Goal: Transaction & Acquisition: Purchase product/service

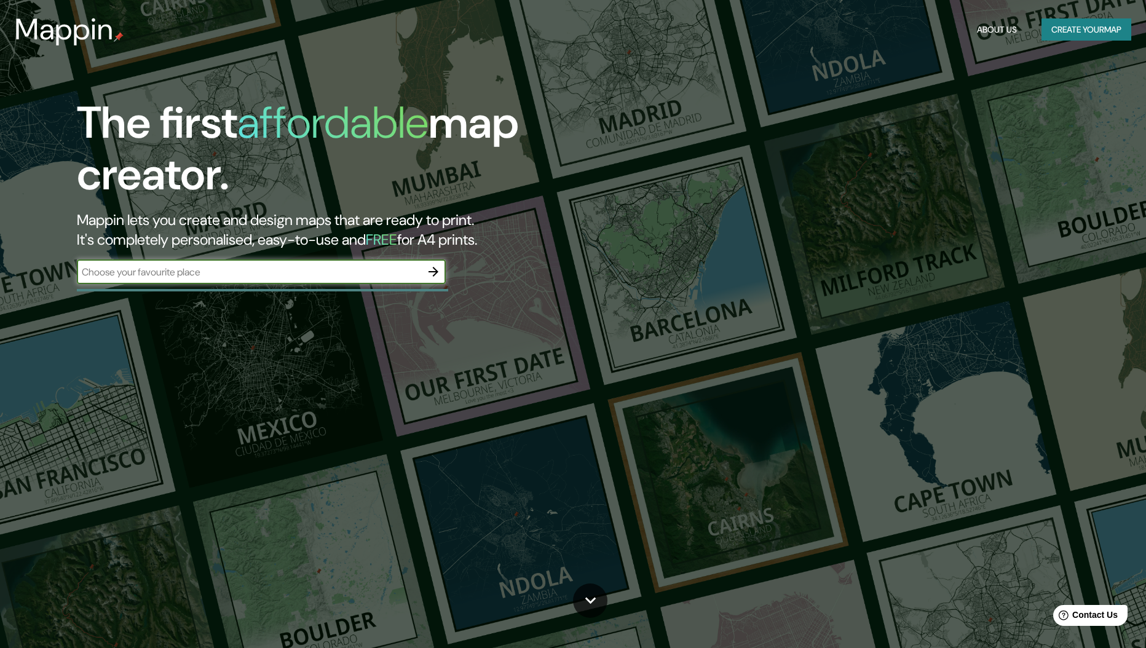
click at [159, 267] on input "text" at bounding box center [249, 272] width 344 height 14
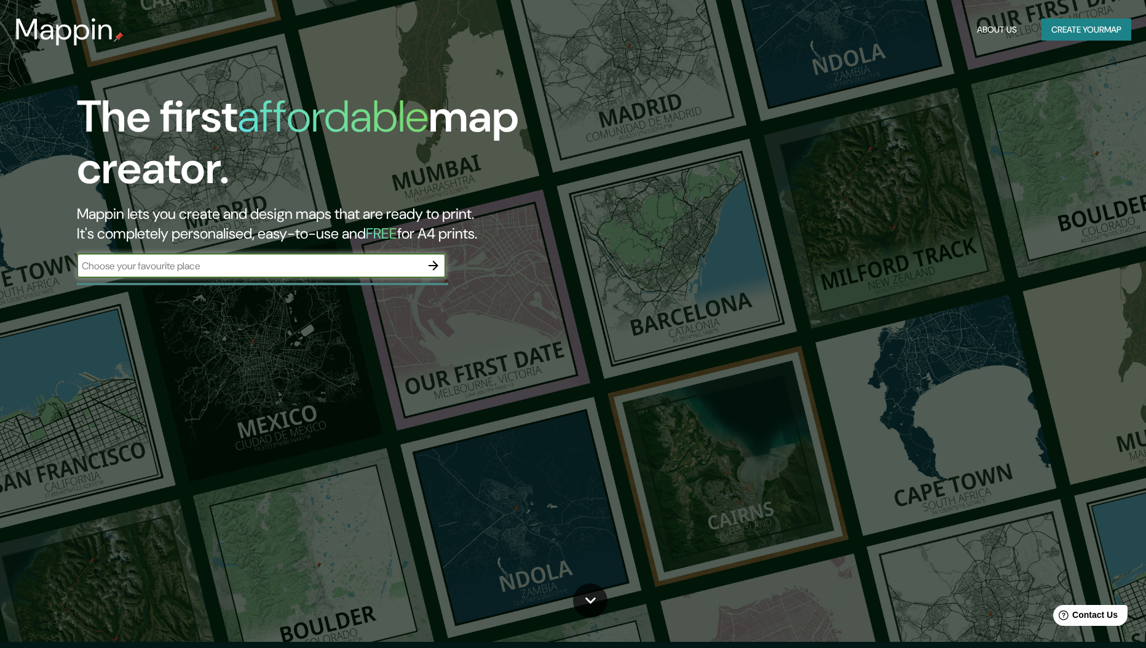
paste input "[STREET_ADDRESS][PERSON_NAME][PERSON_NAME][PERSON_NAME]"
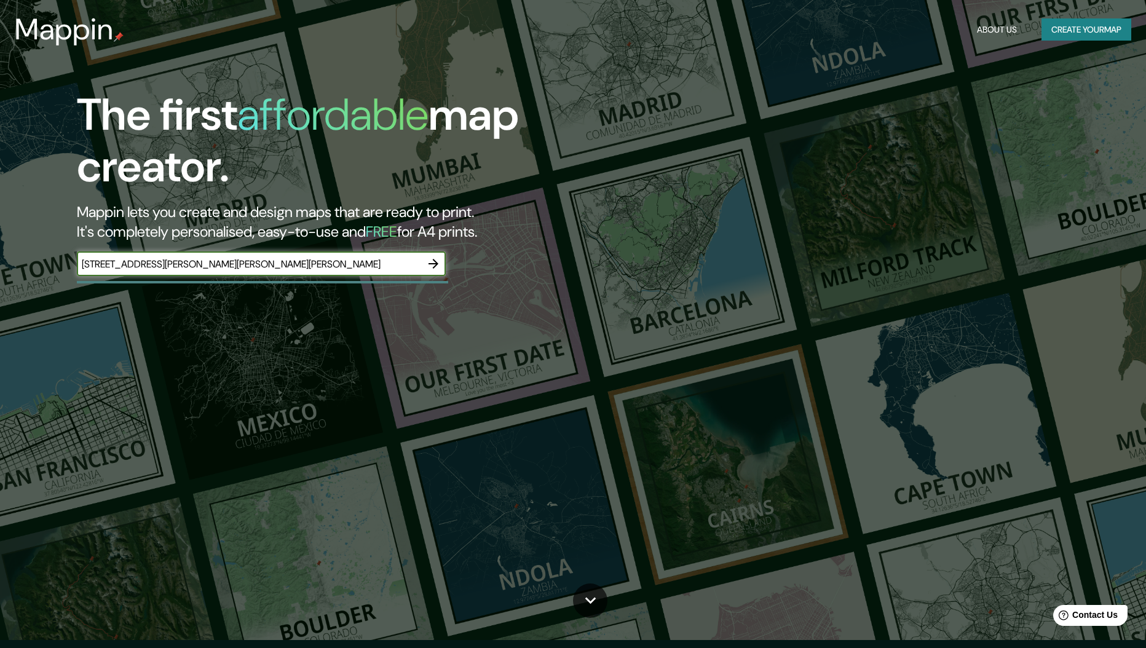
scroll to position [7, 0]
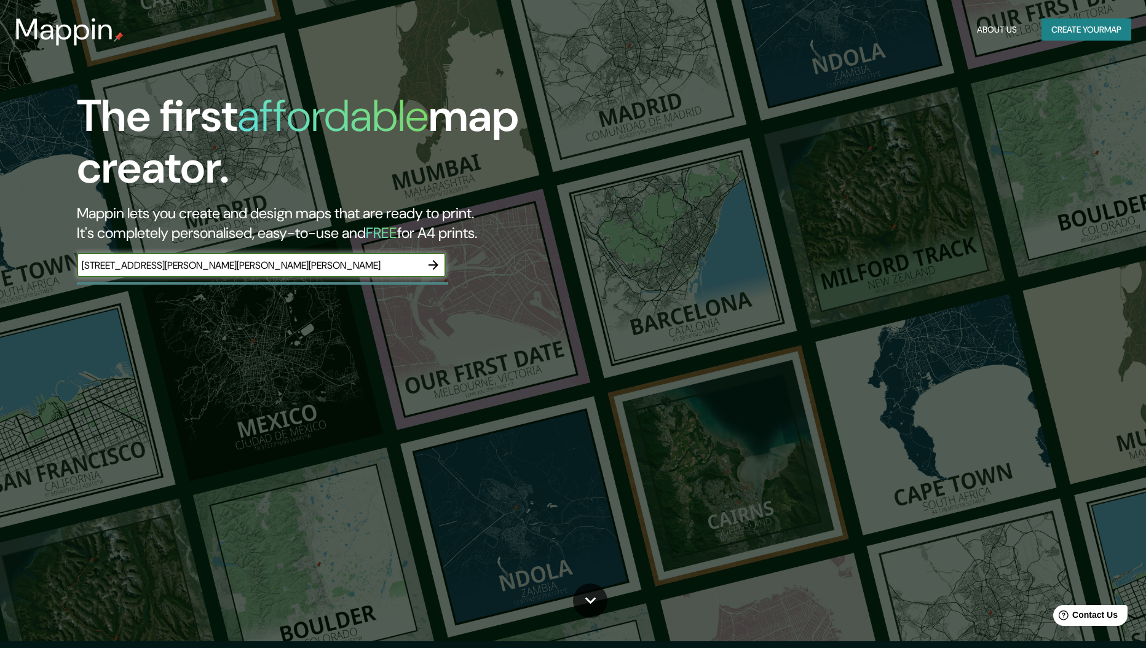
type input "[STREET_ADDRESS][PERSON_NAME][PERSON_NAME][PERSON_NAME]"
click at [434, 269] on icon "button" at bounding box center [433, 265] width 15 height 15
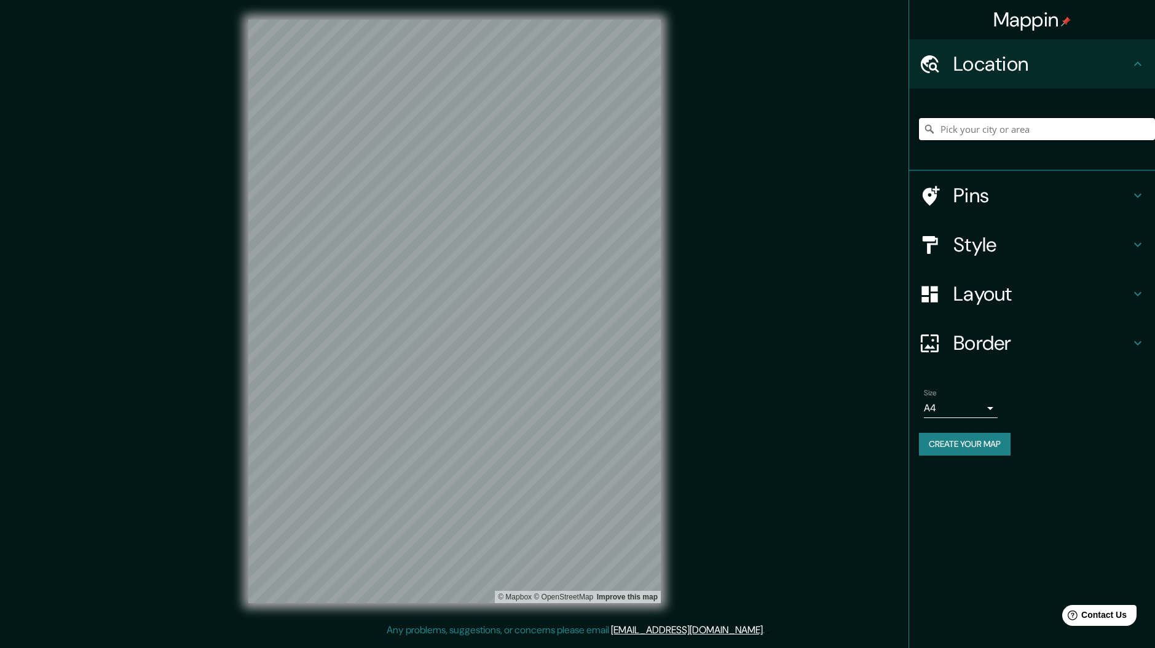
click at [1033, 124] on input "Pick your city or area" at bounding box center [1037, 129] width 236 height 22
paste input "[STREET_ADDRESS][PERSON_NAME][PERSON_NAME][PERSON_NAME]"
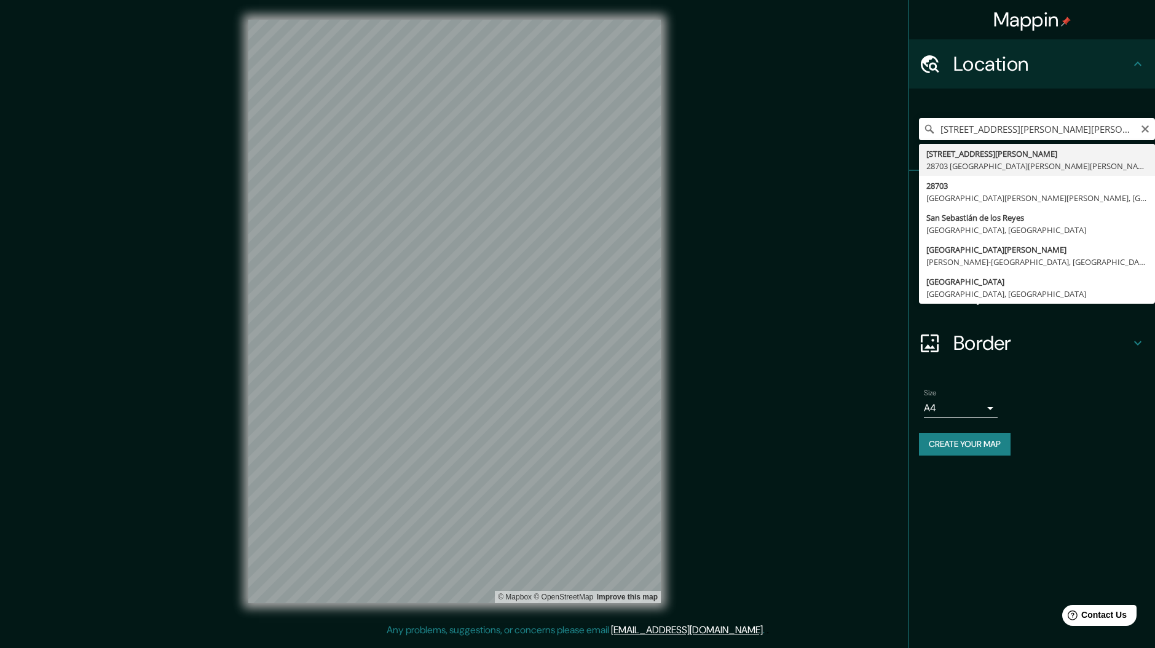
type input "[STREET_ADDRESS][PERSON_NAME][PERSON_NAME][PERSON_NAME]"
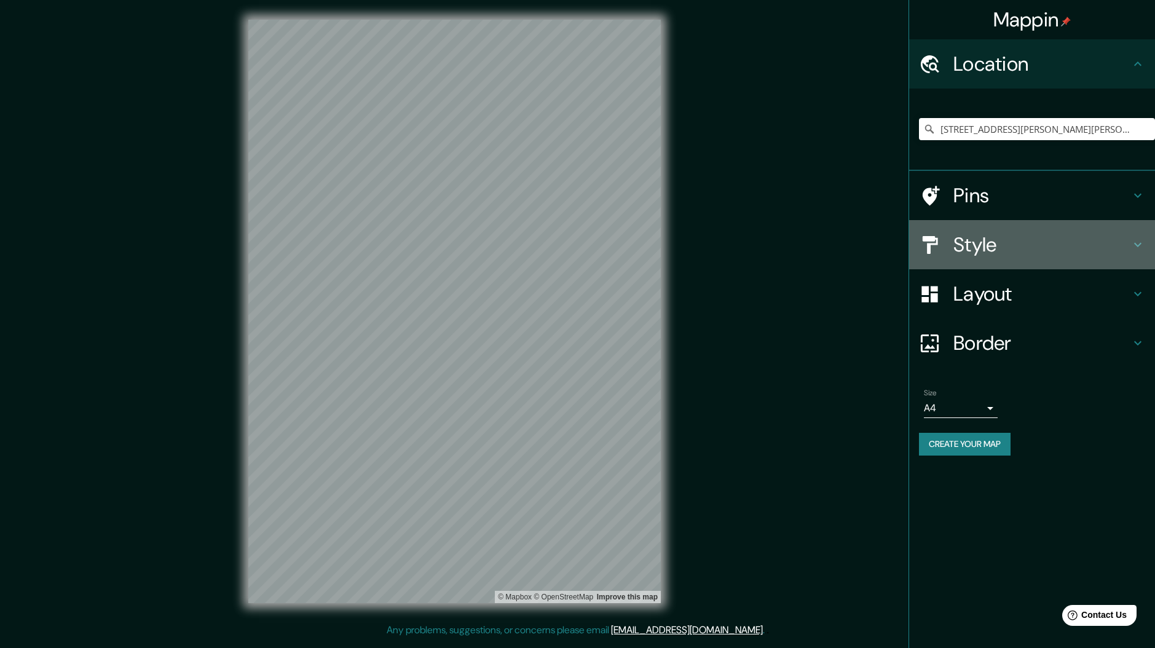
click at [1121, 243] on h4 "Style" at bounding box center [1042, 244] width 177 height 25
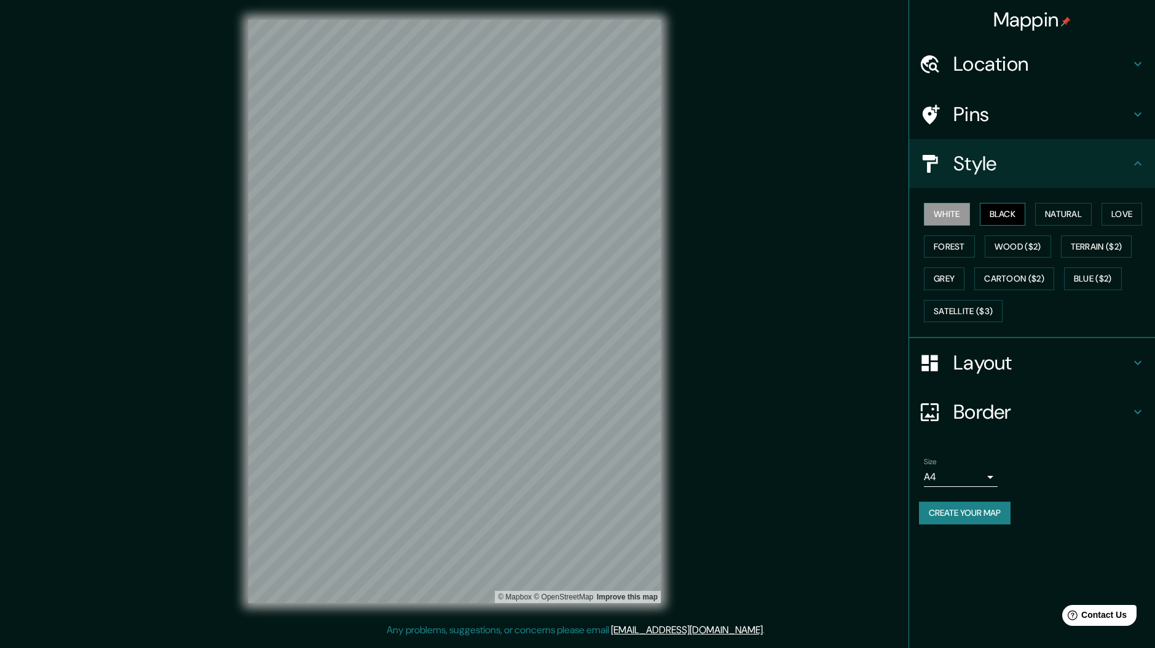
click at [1005, 215] on button "Black" at bounding box center [1003, 214] width 46 height 23
click at [1042, 219] on button "Natural" at bounding box center [1063, 214] width 57 height 23
click at [1123, 218] on button "Love" at bounding box center [1122, 214] width 41 height 23
click at [946, 241] on button "Forest" at bounding box center [949, 246] width 51 height 23
click at [993, 245] on button "Wood ($2)" at bounding box center [1018, 246] width 66 height 23
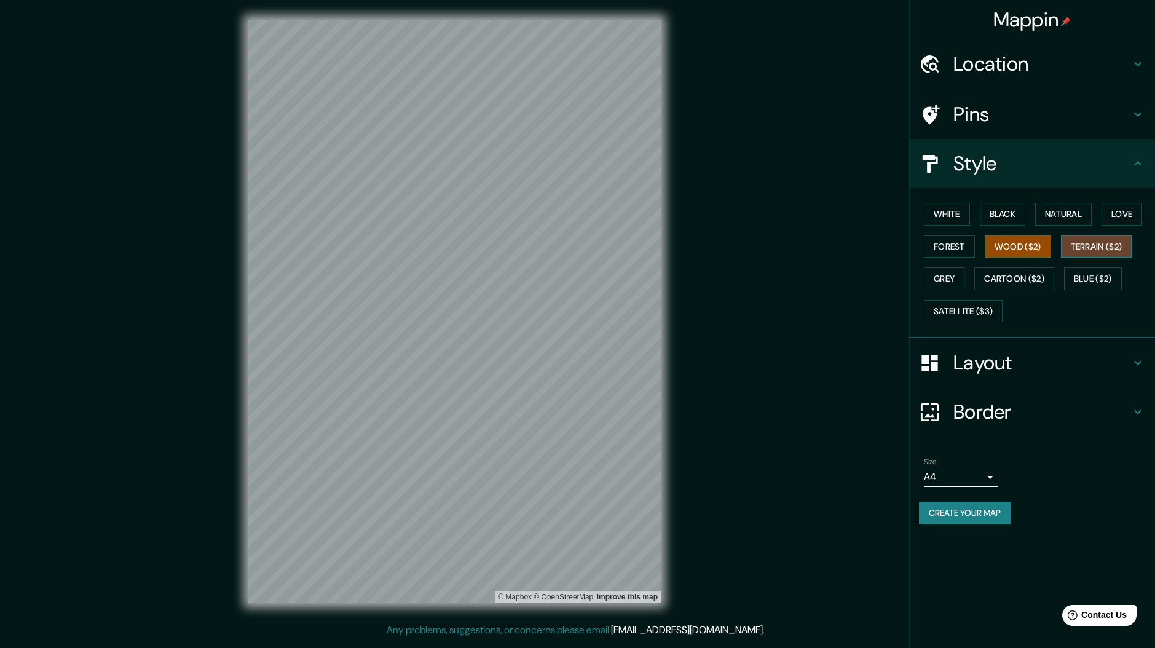
click at [1111, 245] on button "Terrain ($2)" at bounding box center [1096, 246] width 71 height 23
click at [944, 284] on button "Grey" at bounding box center [944, 278] width 41 height 23
click at [1018, 287] on button "Cartoon ($2)" at bounding box center [1014, 278] width 80 height 23
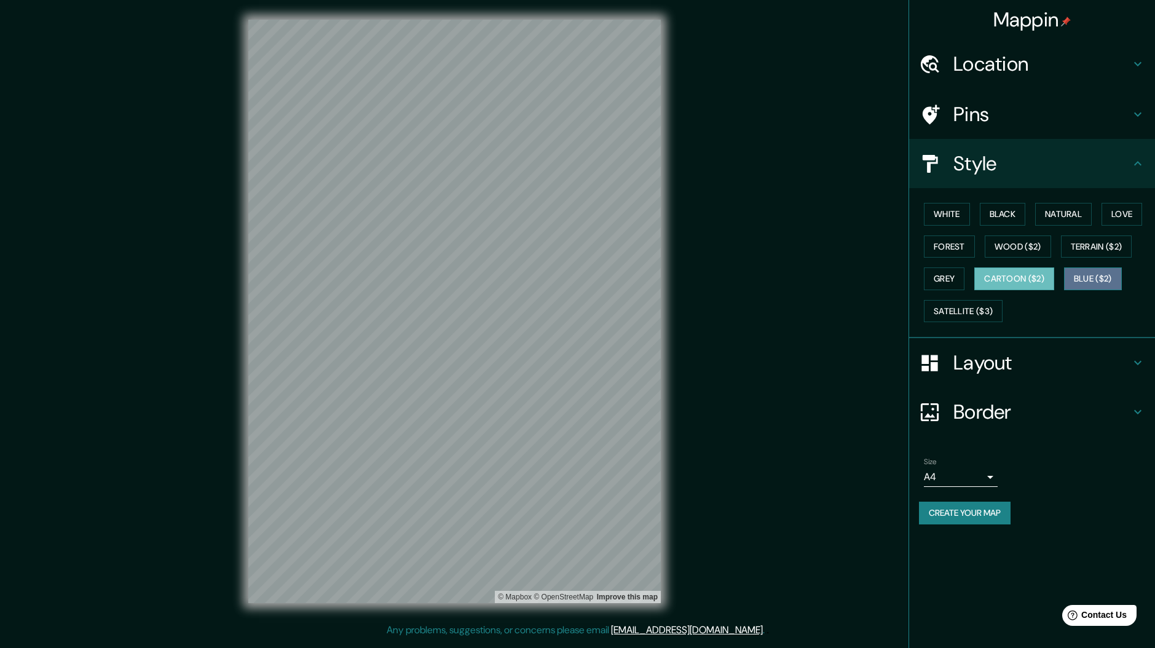
click at [1085, 283] on button "Blue ($2)" at bounding box center [1093, 278] width 58 height 23
click at [979, 311] on button "Satellite ($3)" at bounding box center [963, 311] width 79 height 23
click at [1011, 279] on button "Cartoon ($2)" at bounding box center [1014, 278] width 80 height 23
click at [954, 276] on button "Grey" at bounding box center [944, 278] width 41 height 23
click at [938, 219] on button "White" at bounding box center [947, 214] width 46 height 23
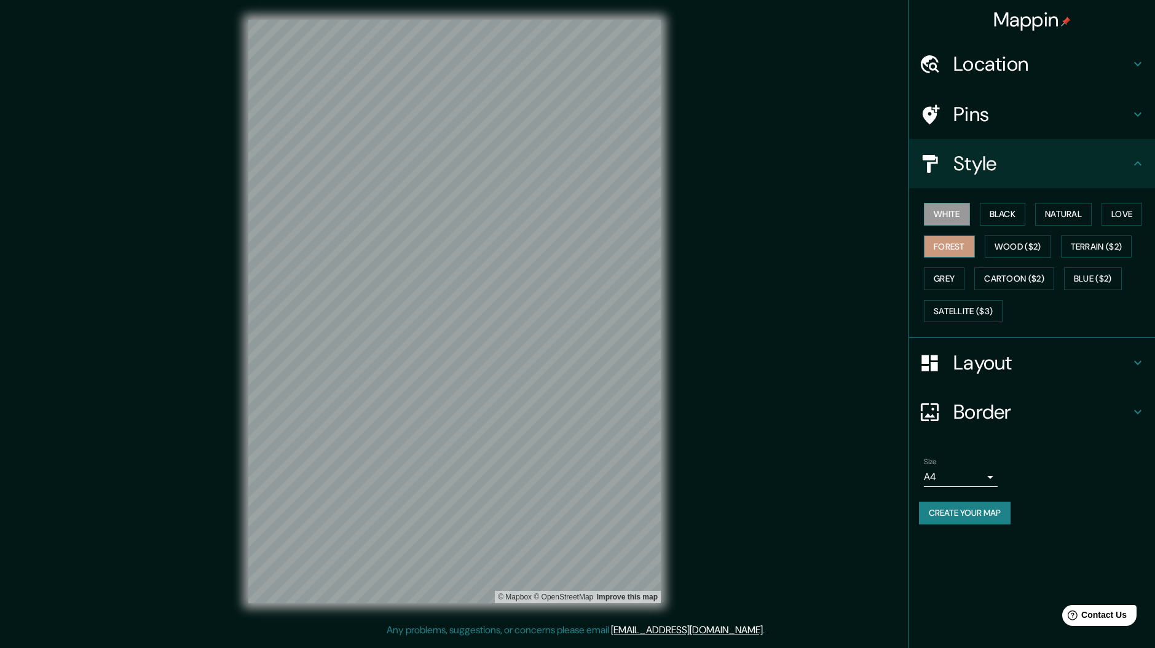
click at [949, 247] on button "Forest" at bounding box center [949, 246] width 51 height 23
click at [965, 227] on div "White Black Natural Love Forest Wood ($2) Terrain ($2) Grey Cartoon ($2) Blue (…" at bounding box center [1037, 262] width 236 height 129
click at [960, 219] on button "White" at bounding box center [947, 214] width 46 height 23
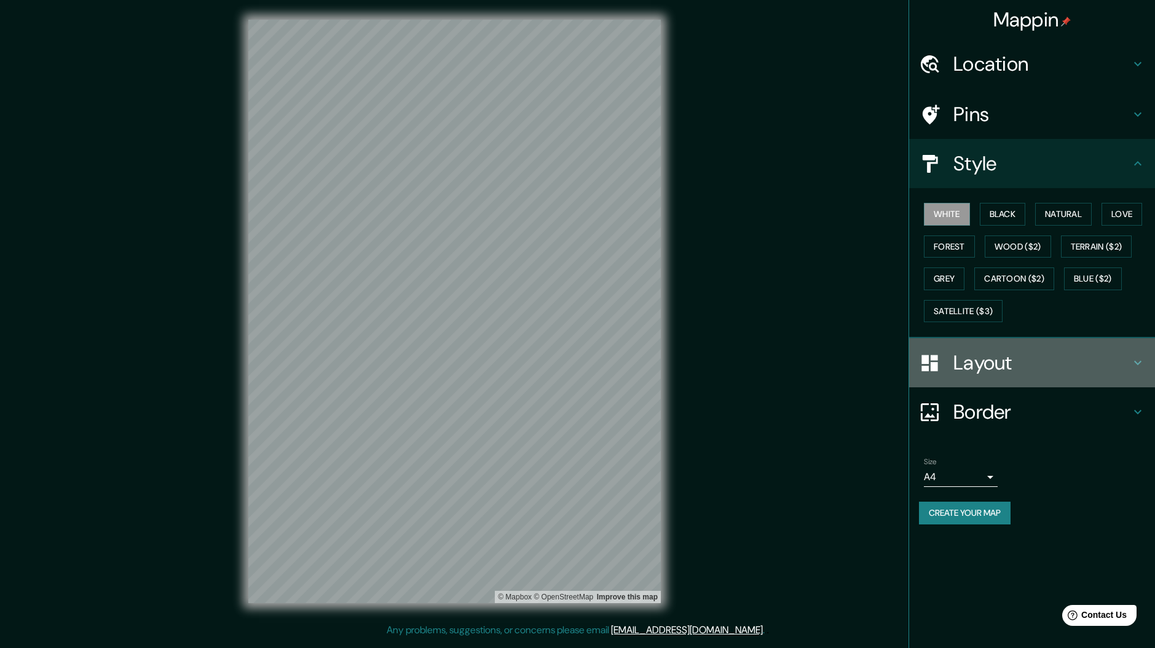
click at [1006, 371] on h4 "Layout" at bounding box center [1042, 362] width 177 height 25
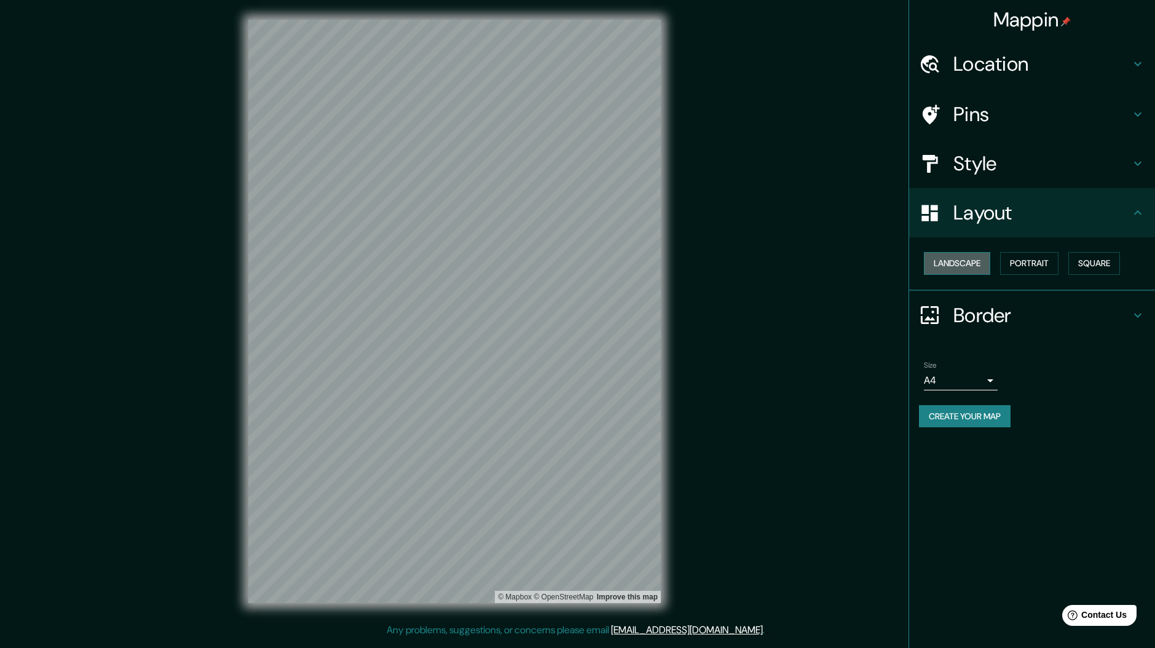
click at [974, 266] on button "Landscape" at bounding box center [957, 263] width 66 height 23
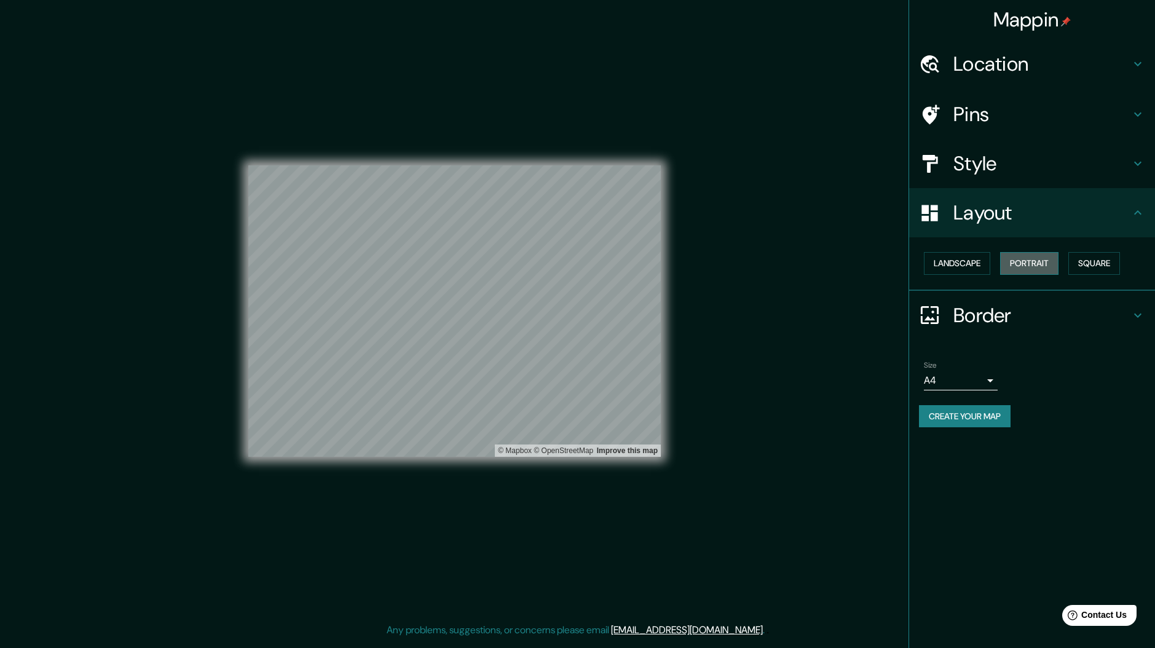
click at [1016, 266] on button "Portrait" at bounding box center [1029, 263] width 58 height 23
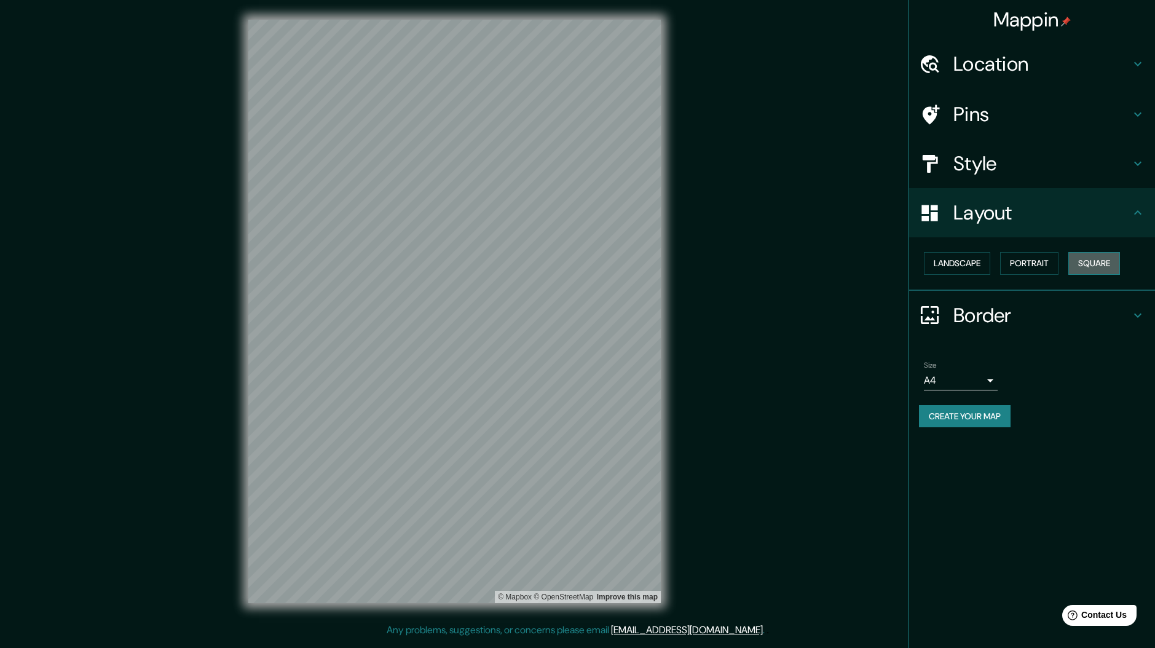
click at [1074, 264] on button "Square" at bounding box center [1095, 263] width 52 height 23
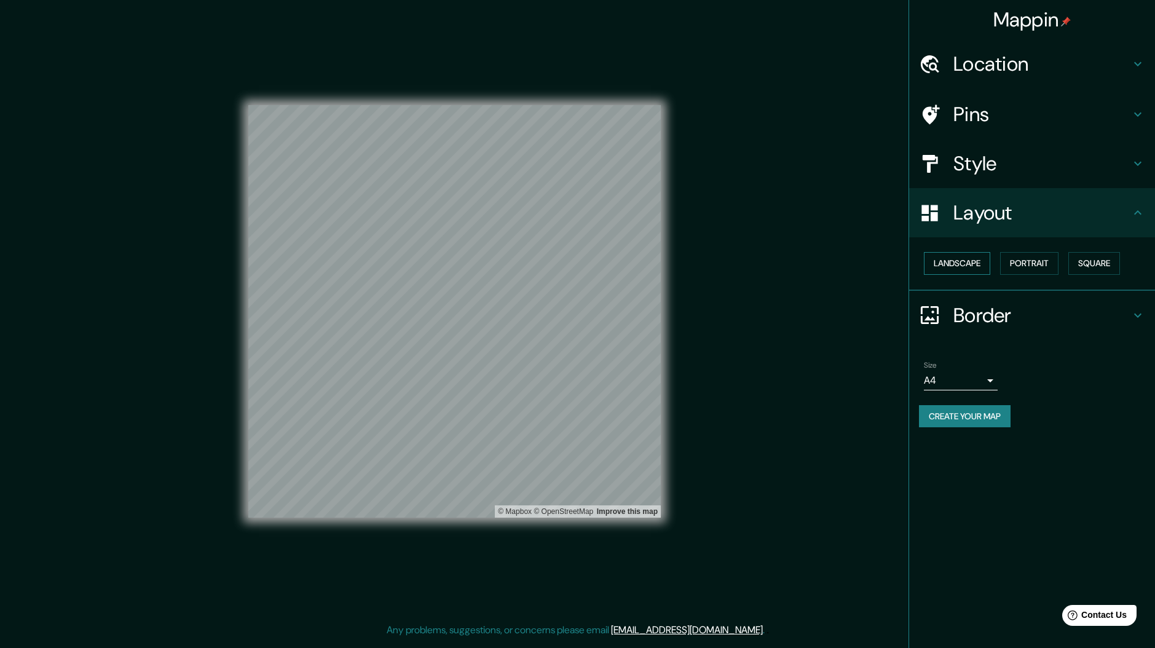
click at [942, 266] on button "Landscape" at bounding box center [957, 263] width 66 height 23
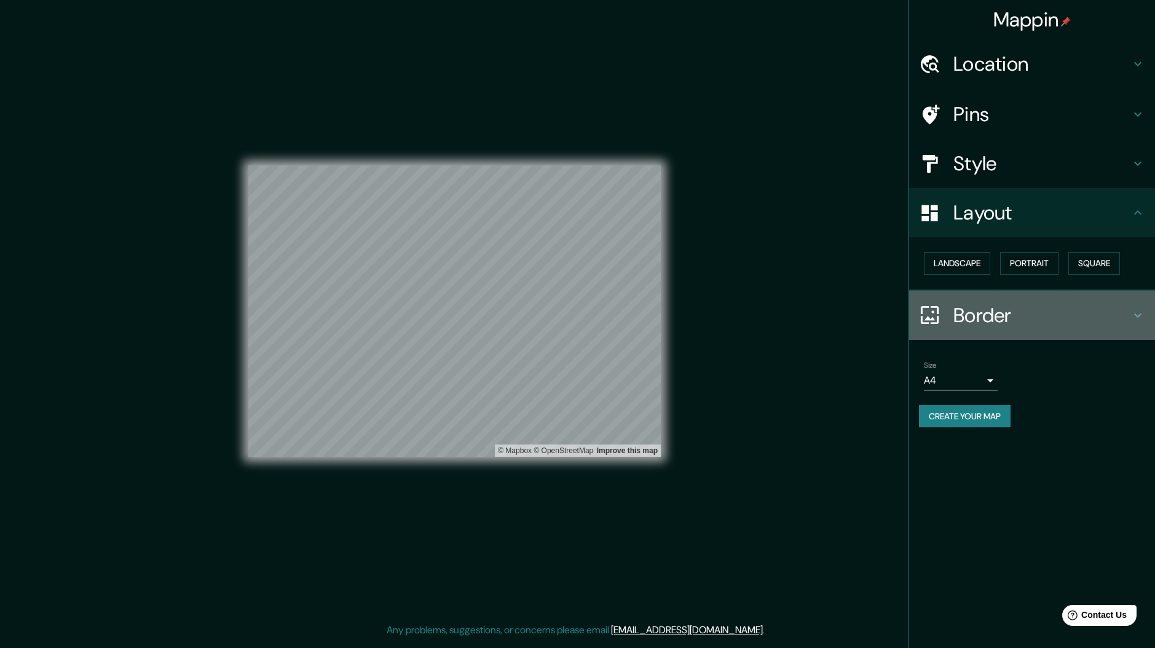
click at [961, 318] on h4 "Border" at bounding box center [1042, 315] width 177 height 25
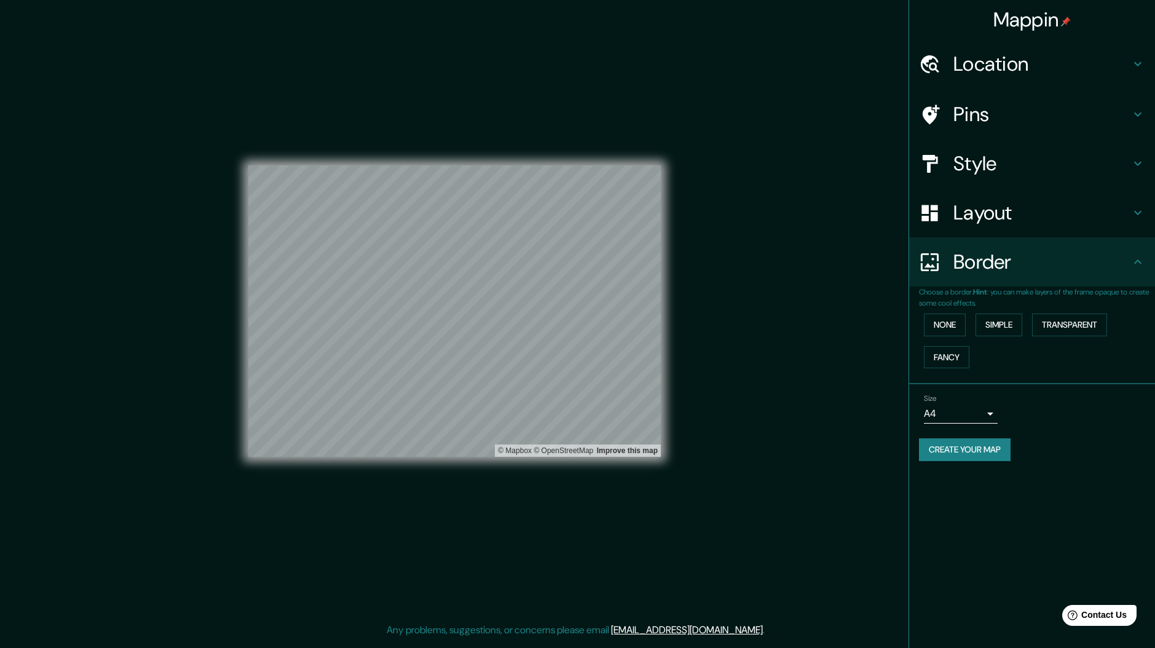
click at [984, 80] on div "Location" at bounding box center [1032, 63] width 246 height 49
